Goal: Task Accomplishment & Management: Use online tool/utility

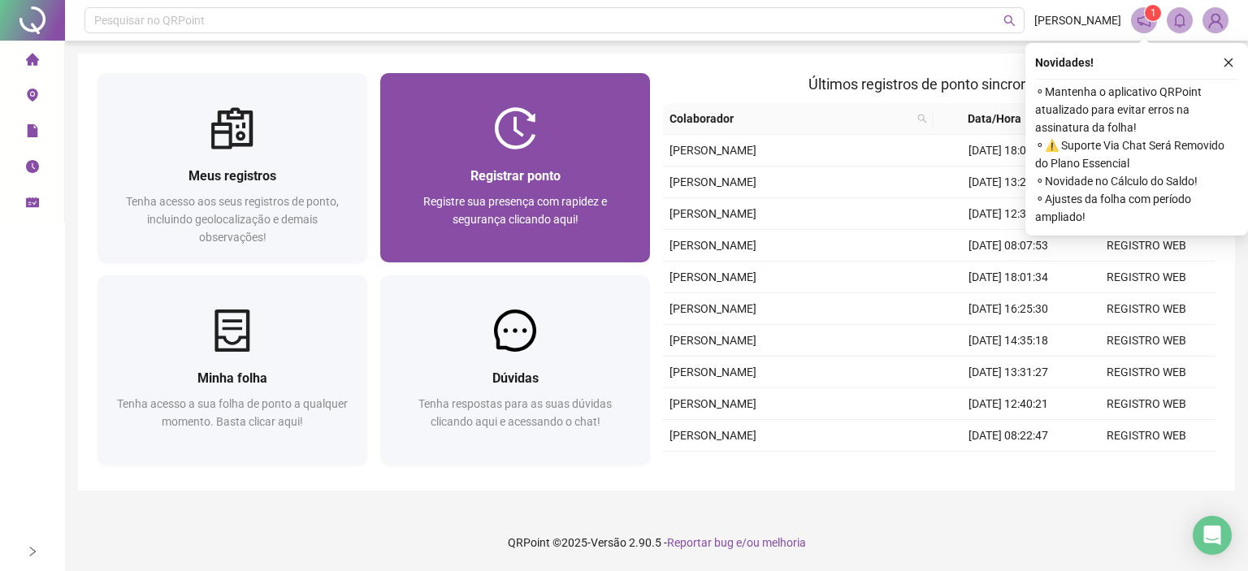
click at [574, 204] on span "Registre sua presença com rapidez e segurança clicando aqui!" at bounding box center [515, 210] width 184 height 31
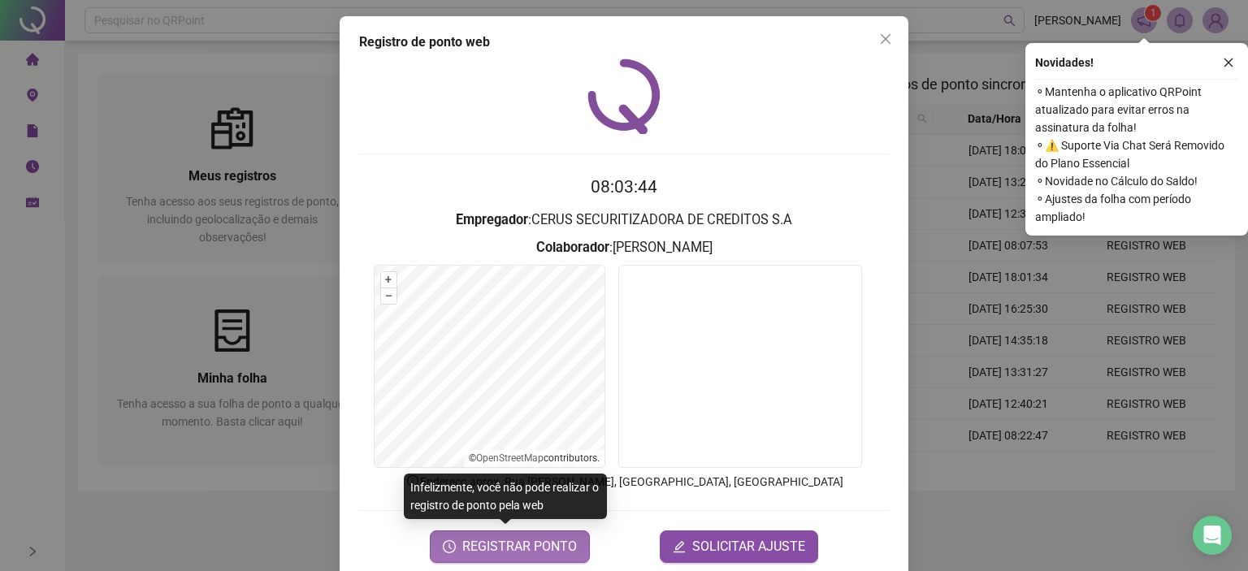
click at [535, 544] on span "REGISTRAR PONTO" at bounding box center [519, 547] width 115 height 20
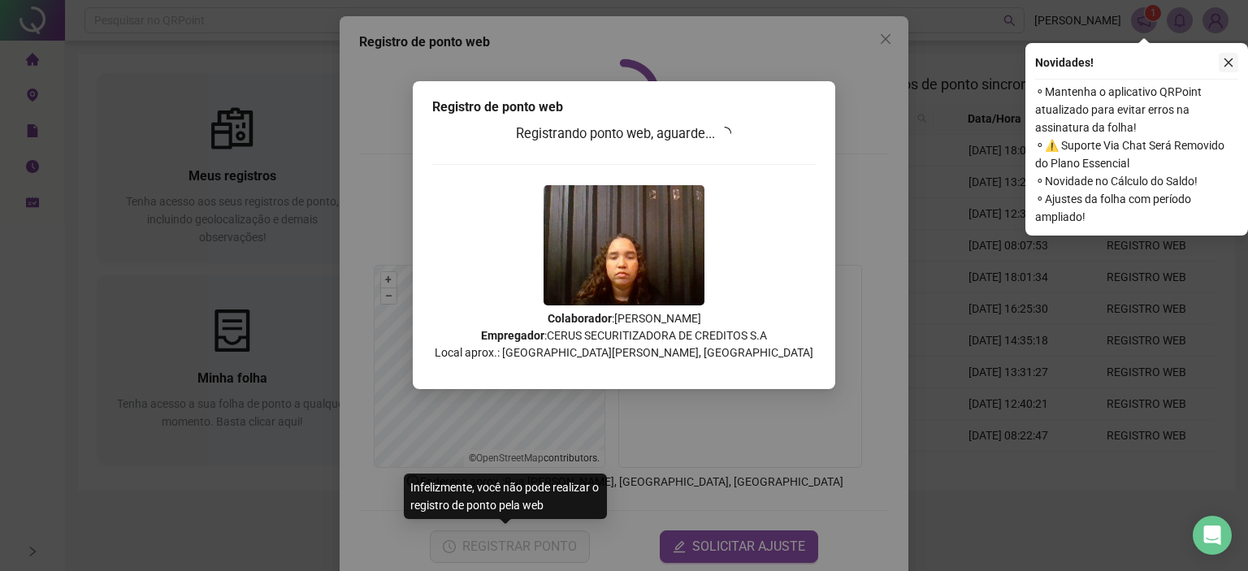
click at [1230, 67] on icon "close" at bounding box center [1228, 62] width 11 height 11
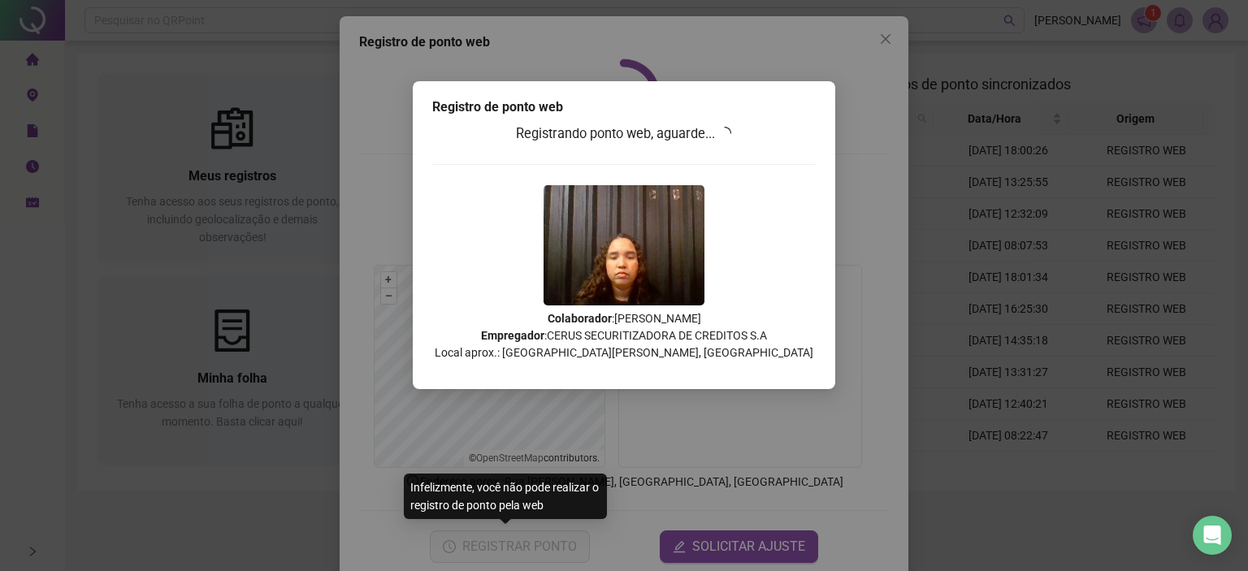
click at [990, 130] on div "Registro de ponto web Registrando ponto web, aguarde... Colaborador : [PERSON_N…" at bounding box center [624, 285] width 1248 height 571
click at [1130, 308] on div "Registro de ponto web Registrando ponto web, aguarde... Colaborador : [PERSON_N…" at bounding box center [624, 285] width 1248 height 571
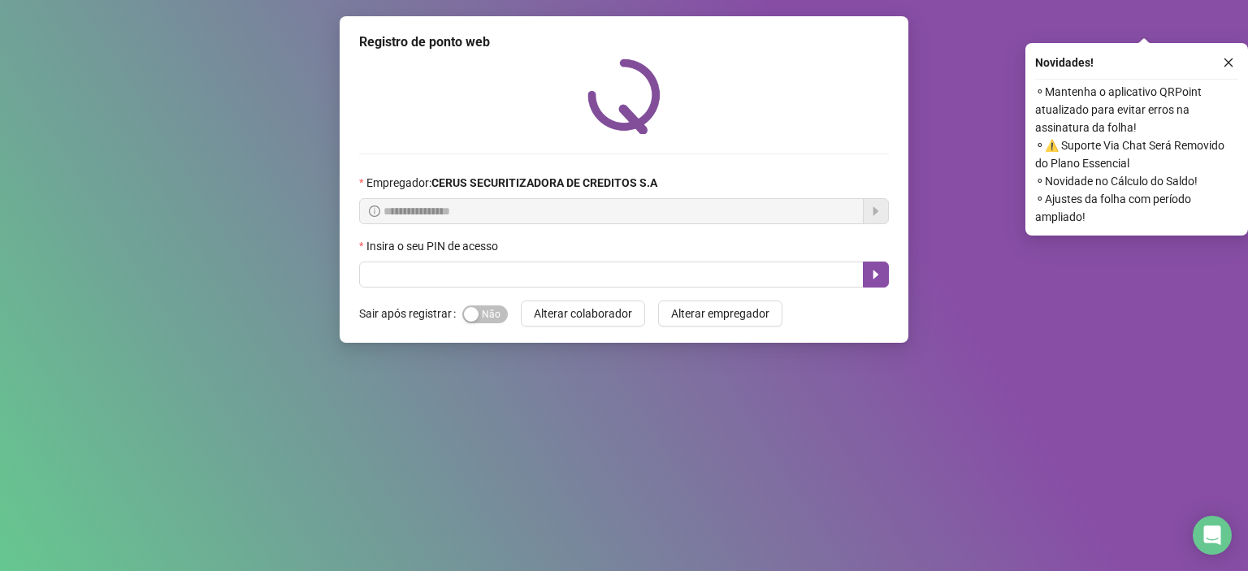
click at [484, 262] on div "Insira o seu PIN de acesso" at bounding box center [624, 249] width 530 height 24
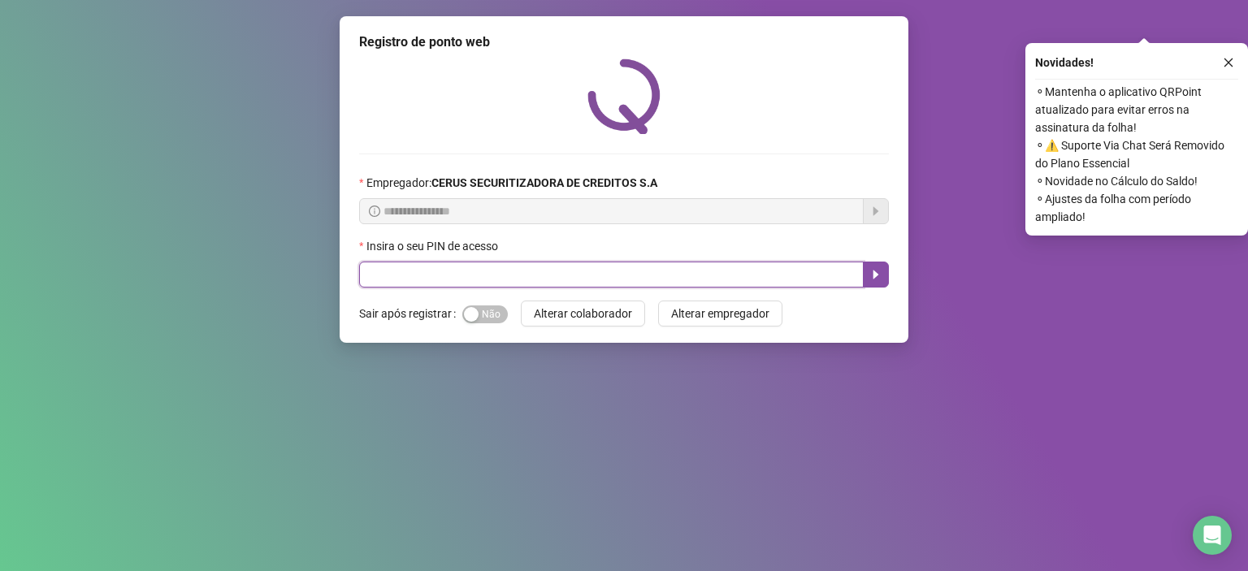
click at [494, 275] on input "text" at bounding box center [611, 275] width 505 height 26
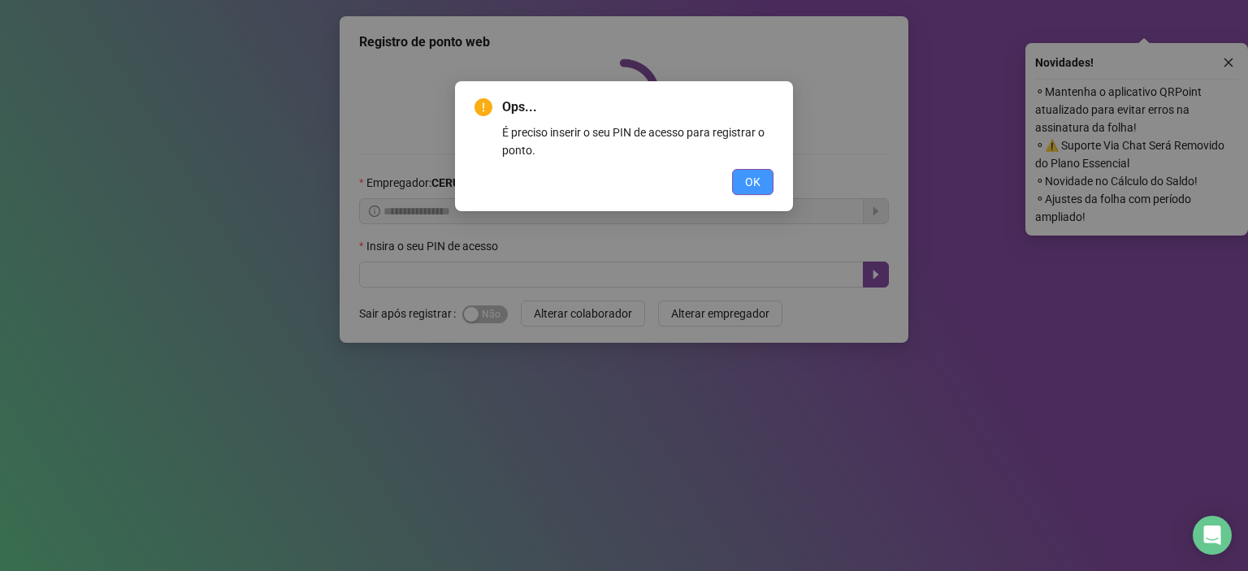
click at [749, 173] on span "OK" at bounding box center [752, 182] width 15 height 18
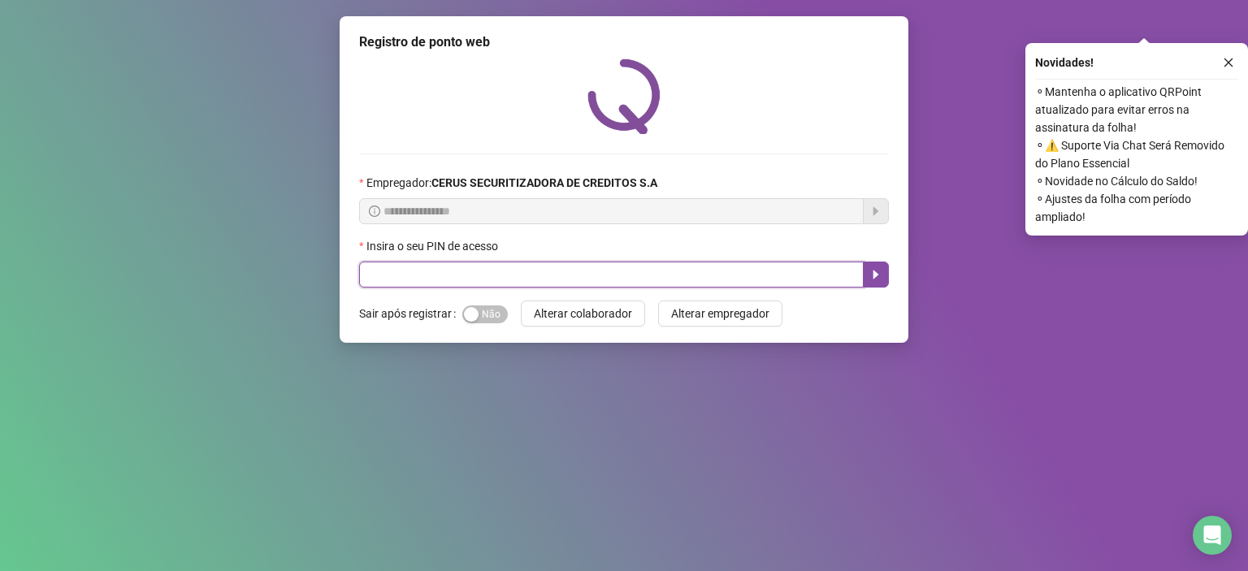
click at [527, 285] on input "text" at bounding box center [611, 275] width 505 height 26
type input "*****"
click at [870, 288] on button "button" at bounding box center [876, 275] width 26 height 26
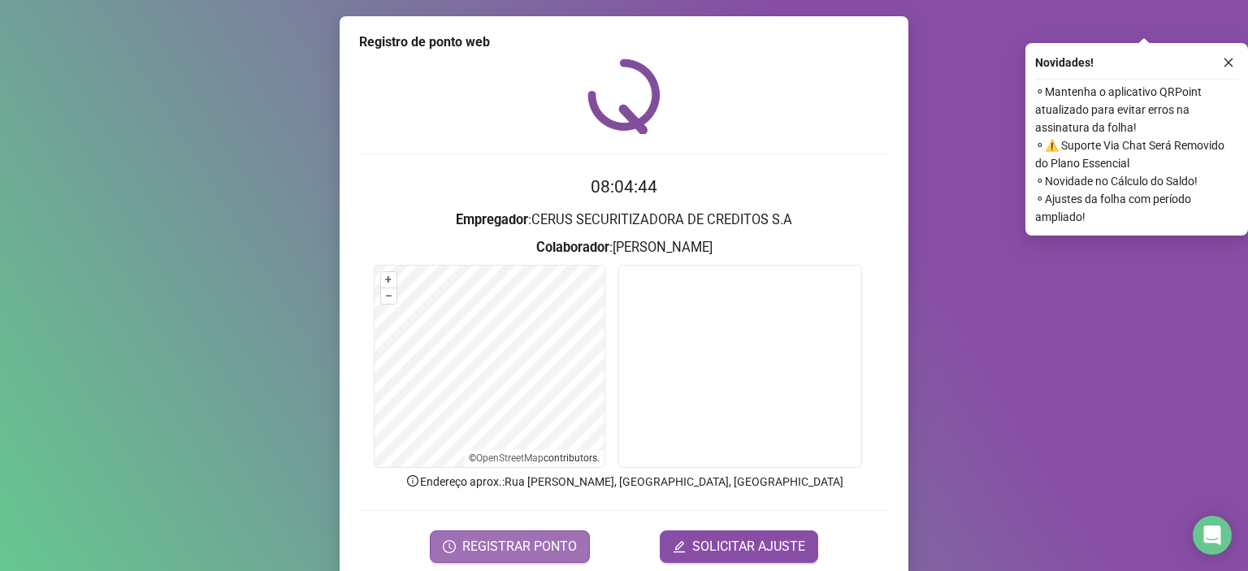
click at [549, 543] on span "REGISTRAR PONTO" at bounding box center [519, 547] width 115 height 20
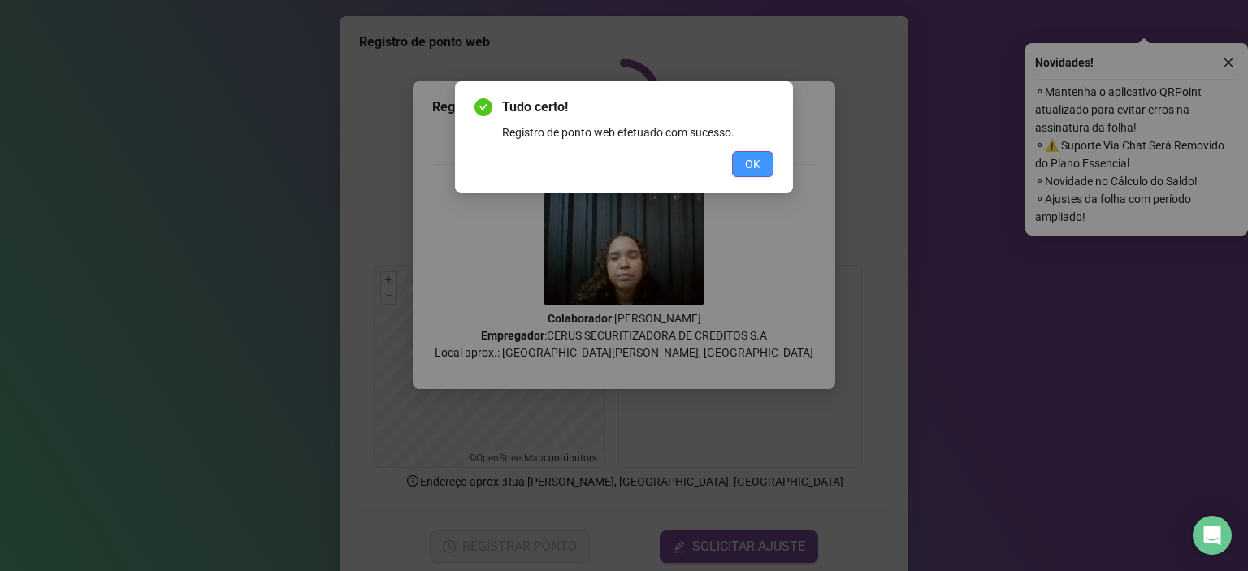
click at [748, 161] on span "OK" at bounding box center [752, 164] width 15 height 18
